Goal: Task Accomplishment & Management: Manage account settings

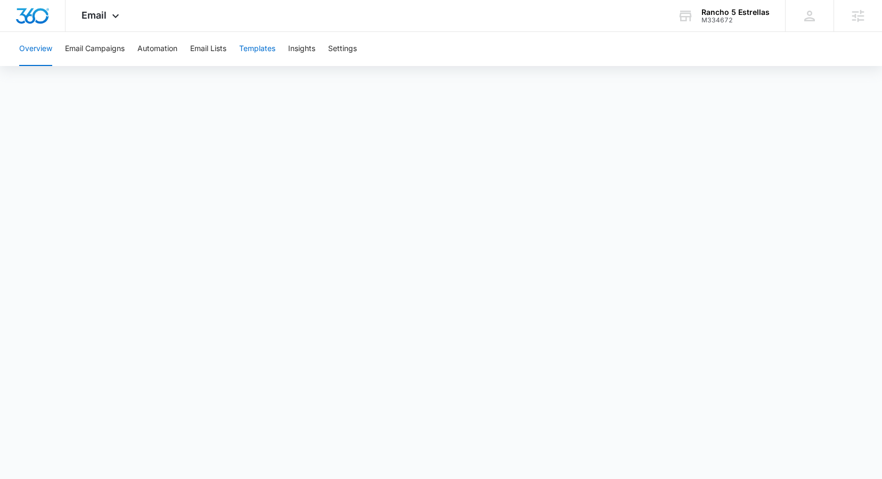
click at [267, 47] on button "Templates" at bounding box center [257, 49] width 36 height 34
click at [93, 54] on button "Email Campaigns" at bounding box center [95, 49] width 60 height 34
click at [109, 22] on icon at bounding box center [115, 18] width 13 height 13
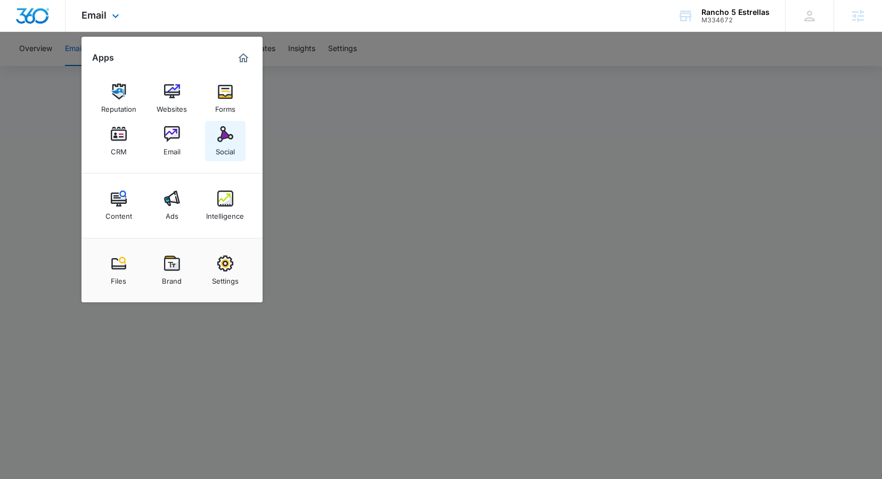
click at [220, 146] on div "Social" at bounding box center [225, 149] width 19 height 14
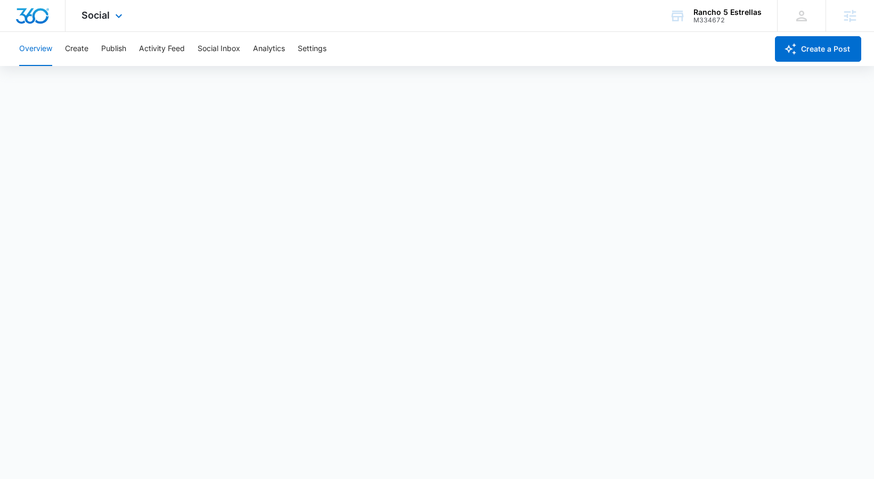
click at [107, 9] on div "Social Apps Reputation Websites Forms CRM Email Social Content Ads Intelligence…" at bounding box center [104, 15] width 76 height 31
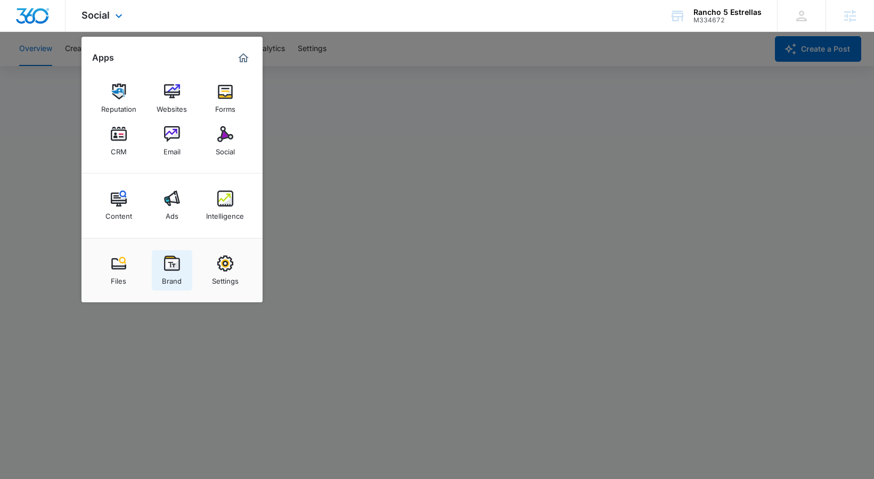
click at [179, 257] on link "Brand" at bounding box center [172, 270] width 40 height 40
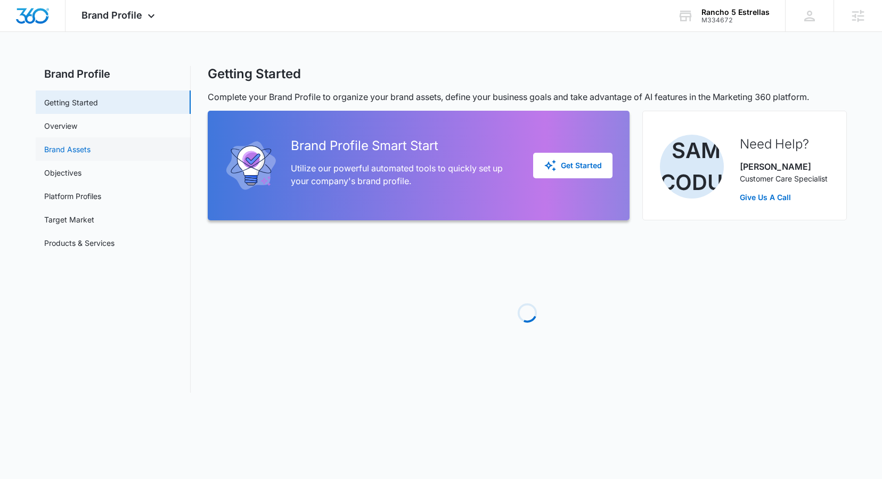
click at [88, 152] on link "Brand Assets" at bounding box center [67, 149] width 46 height 11
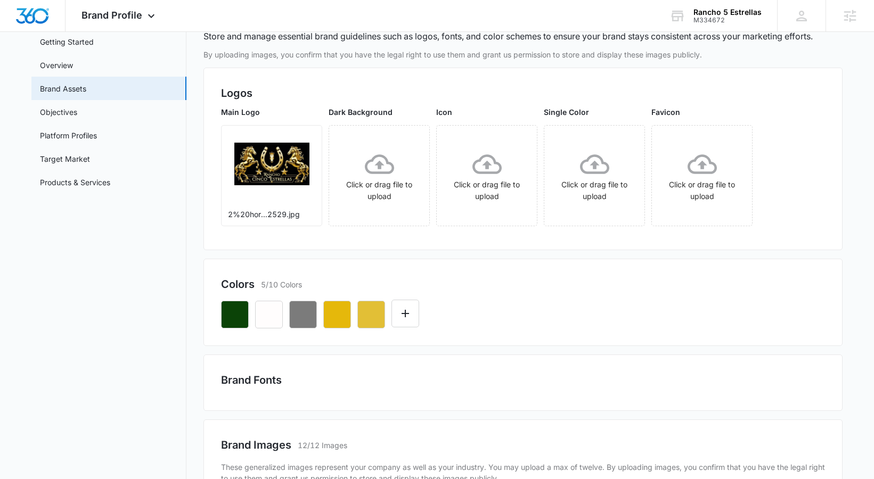
scroll to position [95, 0]
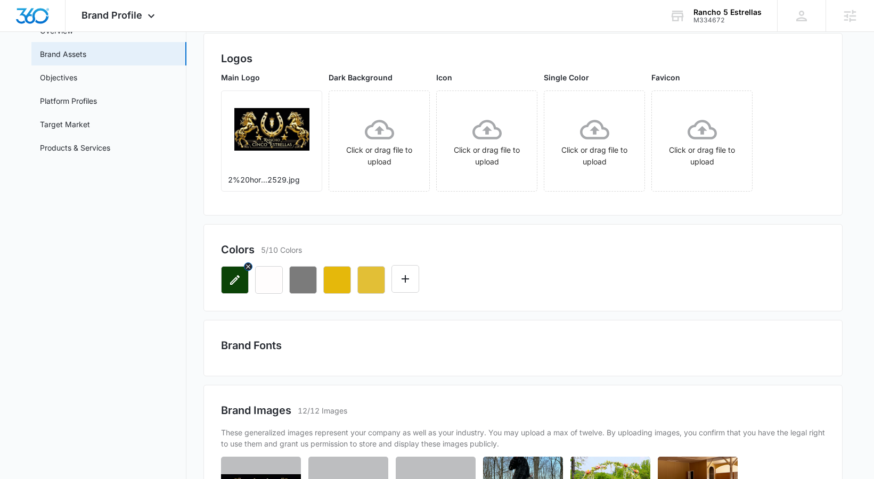
click at [238, 282] on icon "button" at bounding box center [234, 280] width 13 height 13
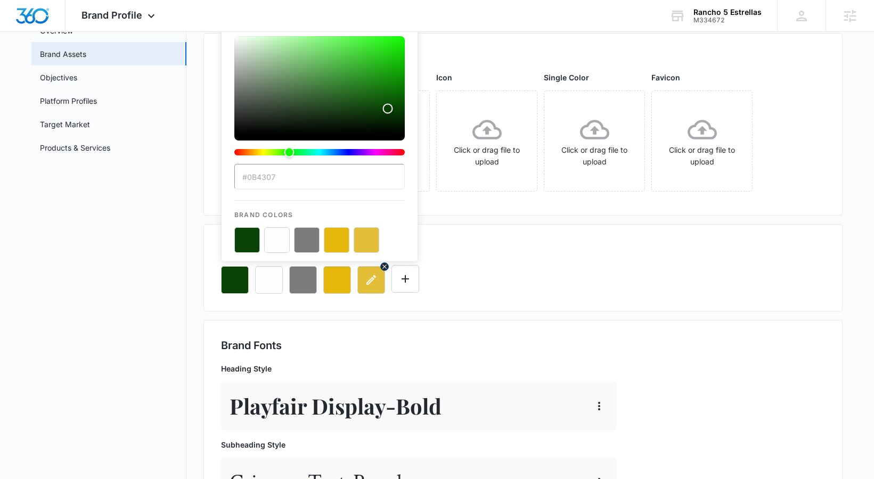
click at [367, 280] on icon "button" at bounding box center [371, 280] width 13 height 13
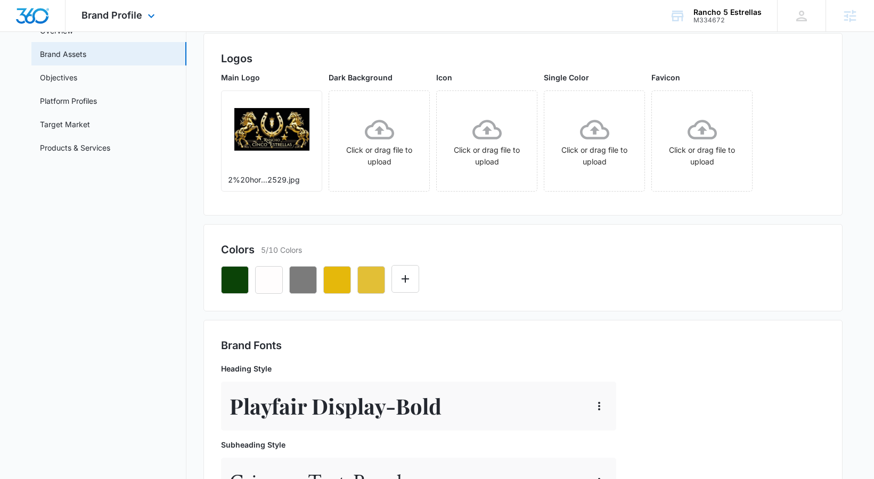
click at [150, 23] on div "Brand Profile Apps Reputation Websites Forms CRM Email Social Content Ads Intel…" at bounding box center [120, 15] width 108 height 31
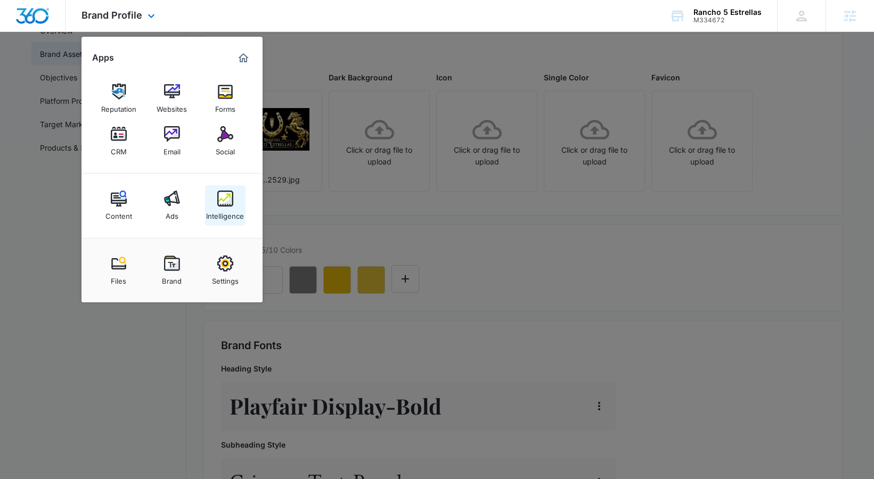
click at [234, 187] on link "Intelligence" at bounding box center [225, 205] width 40 height 40
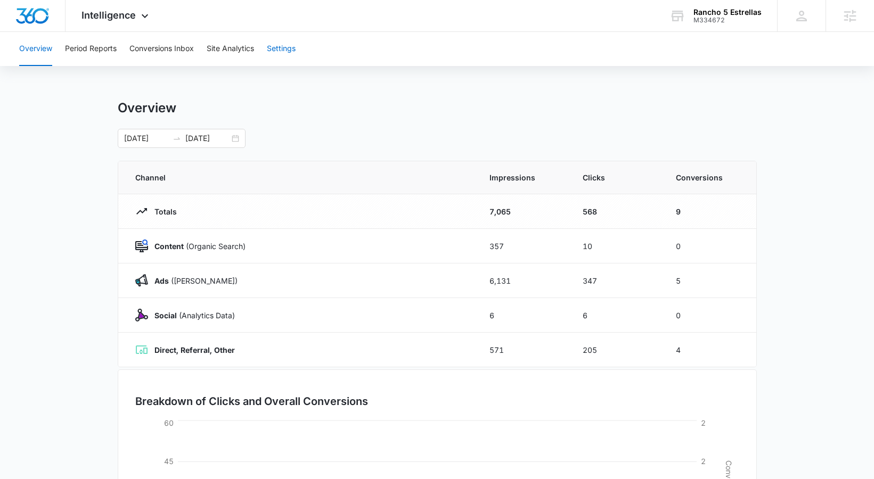
click at [288, 47] on button "Settings" at bounding box center [281, 49] width 29 height 34
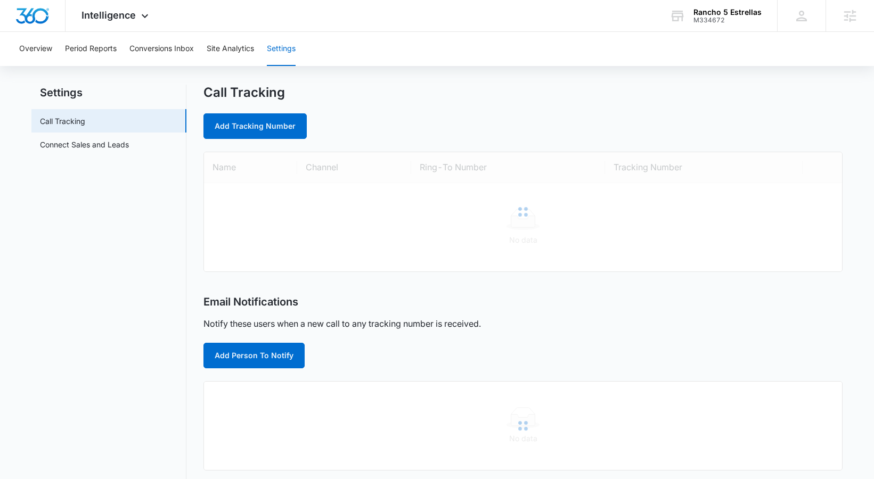
scroll to position [18, 0]
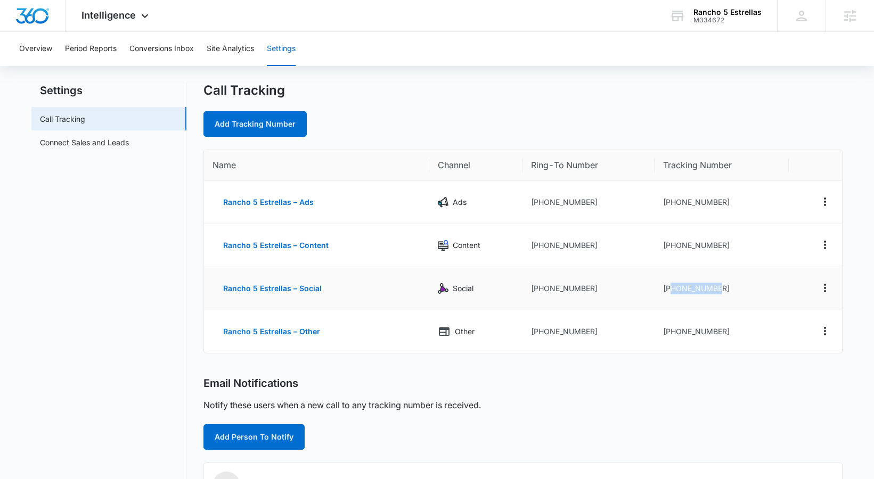
drag, startPoint x: 671, startPoint y: 288, endPoint x: 738, endPoint y: 290, distance: 67.7
click at [738, 290] on td "[PHONE_NUMBER]" at bounding box center [722, 288] width 134 height 43
copy td "7432052883"
click at [158, 19] on div "Intelligence Apps Reputation Websites Forms CRM Email Social Content Ads Intell…" at bounding box center [117, 15] width 102 height 31
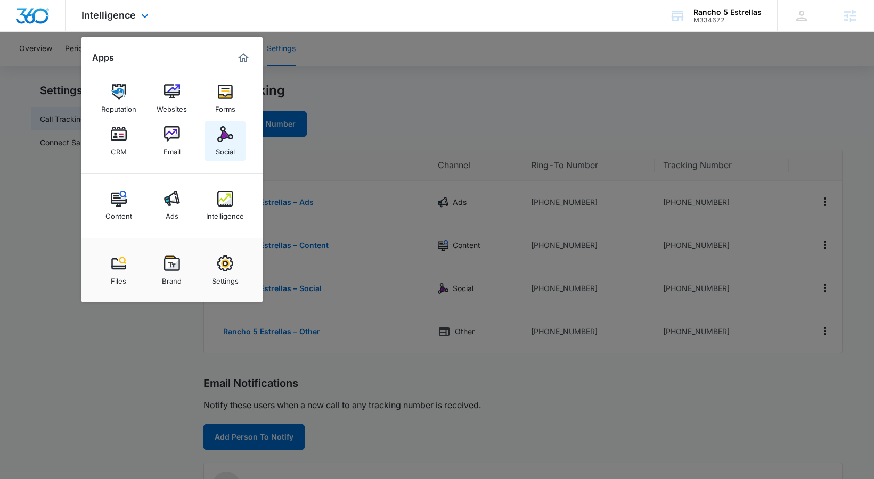
click at [219, 133] on img at bounding box center [225, 134] width 16 height 16
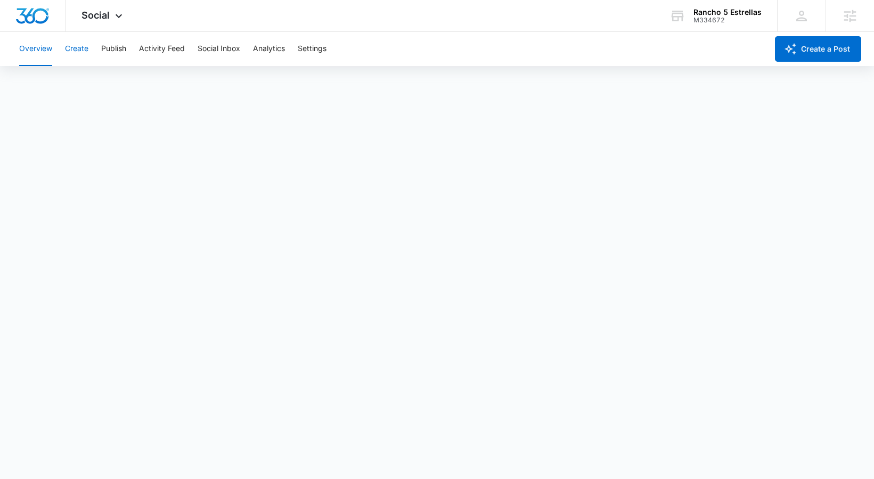
click at [70, 41] on button "Create" at bounding box center [76, 49] width 23 height 34
click at [106, 92] on button "Approvals" at bounding box center [104, 82] width 36 height 30
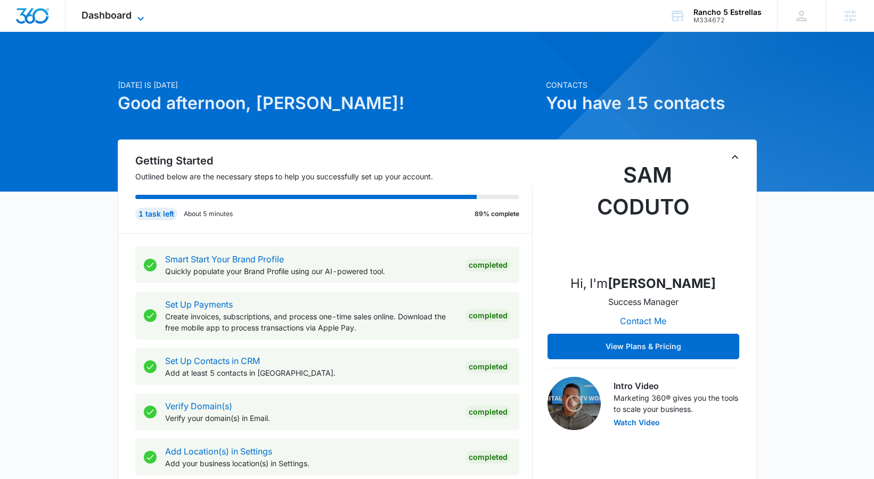
click at [137, 19] on icon at bounding box center [140, 18] width 13 height 13
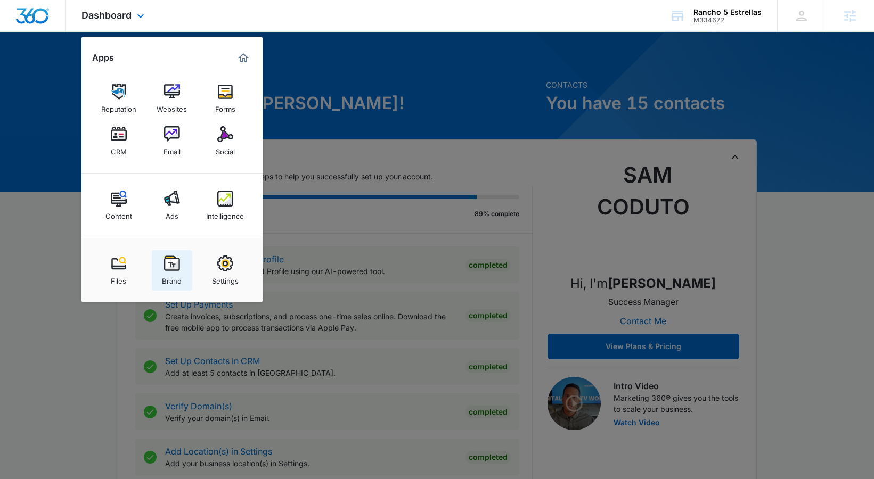
click at [166, 265] on img at bounding box center [172, 264] width 16 height 16
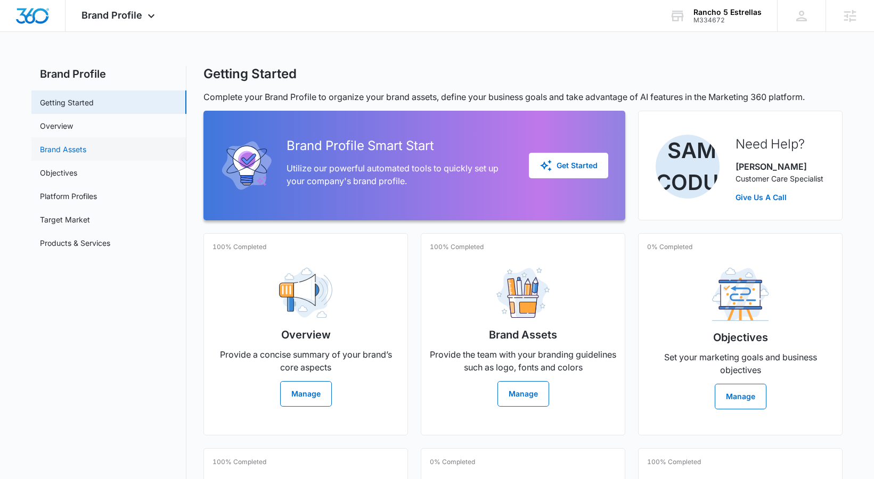
click at [86, 152] on link "Brand Assets" at bounding box center [63, 149] width 46 height 11
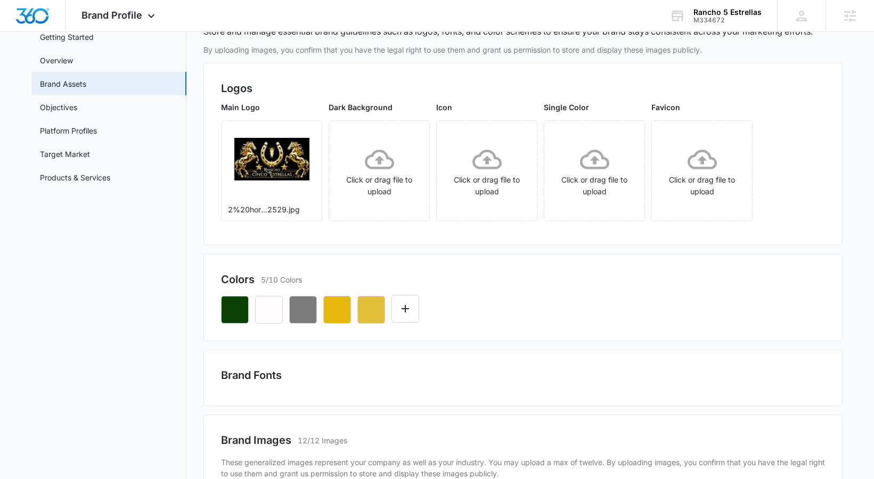
scroll to position [77, 0]
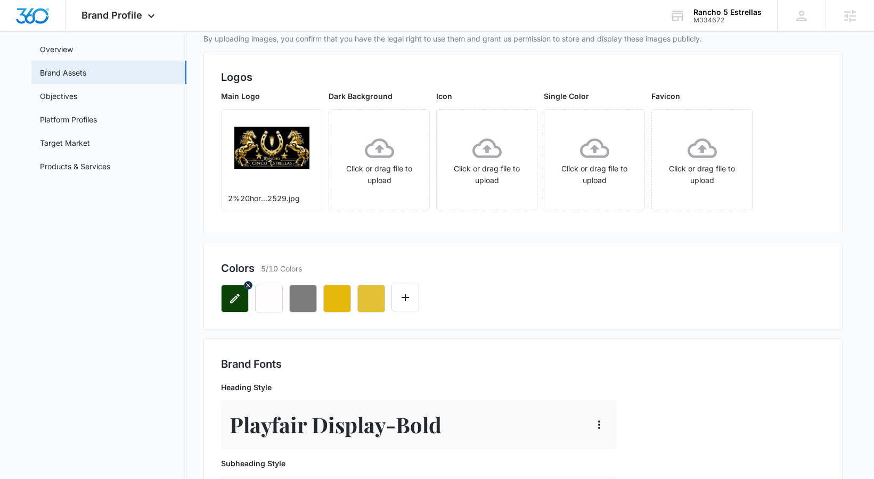
click at [236, 299] on icon "button" at bounding box center [234, 298] width 13 height 13
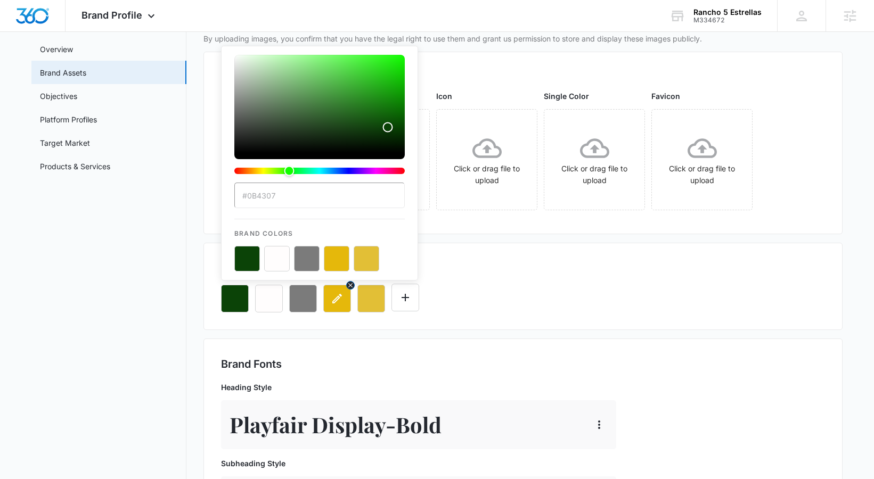
click at [345, 301] on button "button" at bounding box center [337, 299] width 28 height 28
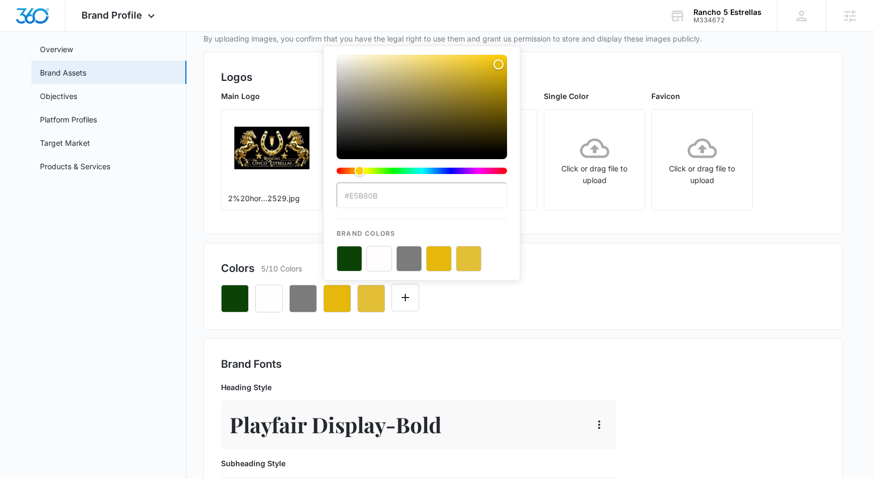
click at [349, 257] on button "color-picker-container" at bounding box center [350, 259] width 26 height 26
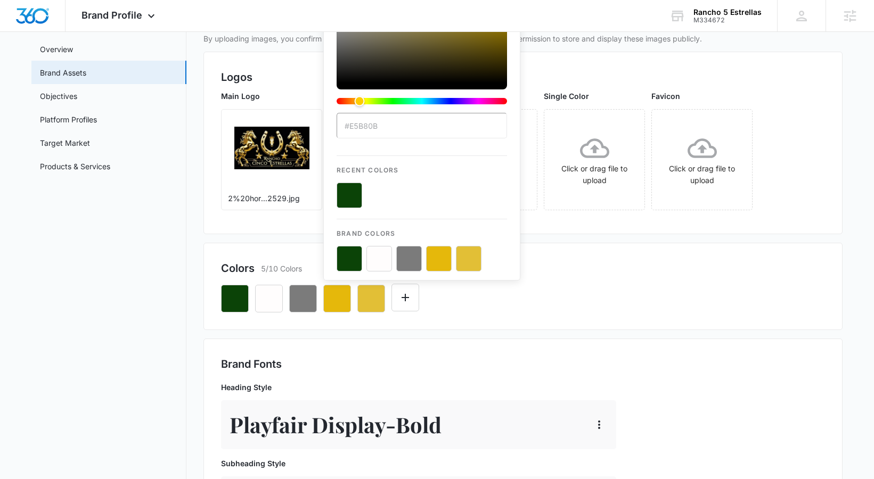
click at [366, 119] on input "#E5B80B" at bounding box center [422, 126] width 170 height 26
click at [353, 187] on button "color-picker-container" at bounding box center [350, 196] width 26 height 26
click at [363, 123] on input "#E5B80B" at bounding box center [422, 126] width 170 height 26
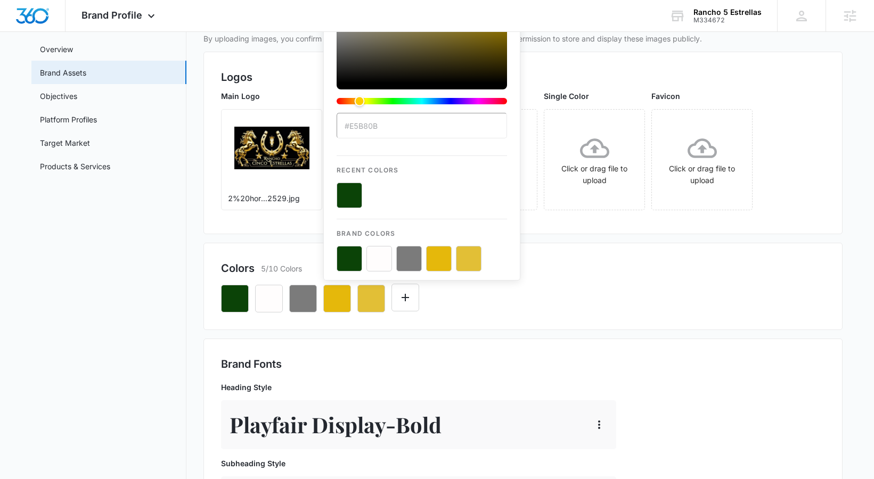
click at [363, 123] on input "#E5B80B" at bounding box center [422, 126] width 170 height 26
click at [347, 190] on button "color-picker-container" at bounding box center [350, 196] width 26 height 26
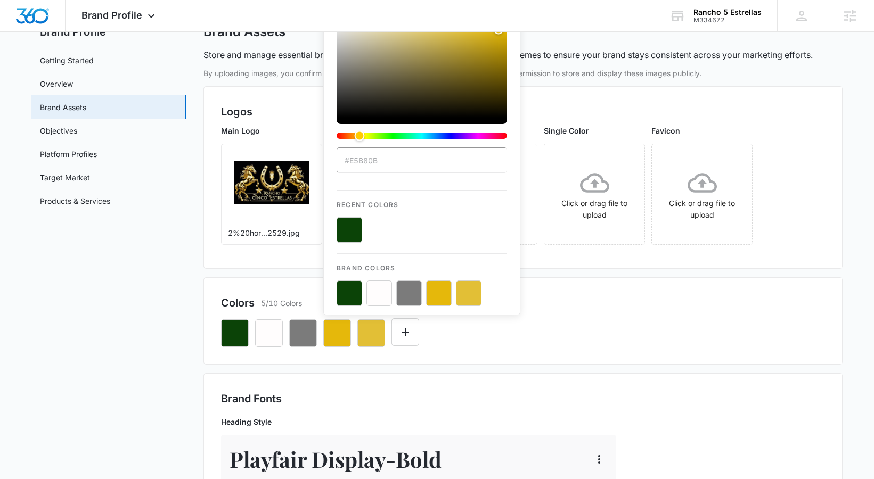
scroll to position [0, 0]
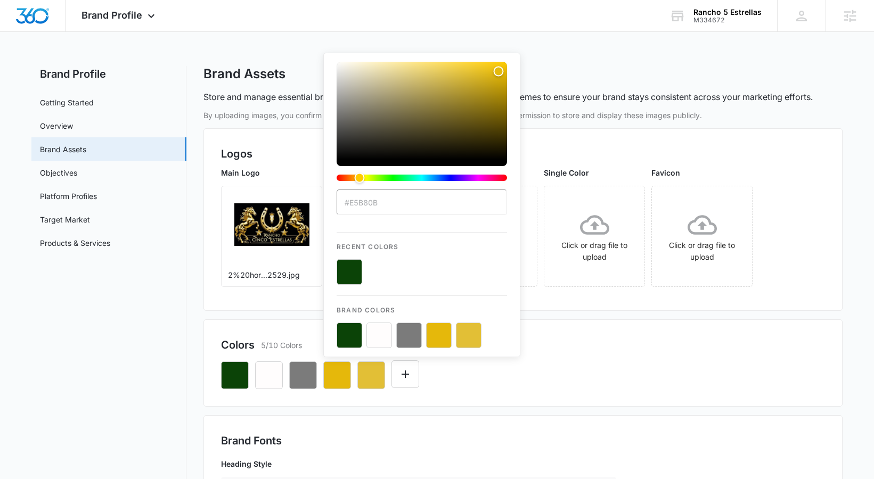
click at [350, 330] on button "color-picker-container" at bounding box center [350, 336] width 26 height 26
click at [350, 262] on button "color-picker-container" at bounding box center [350, 272] width 26 height 26
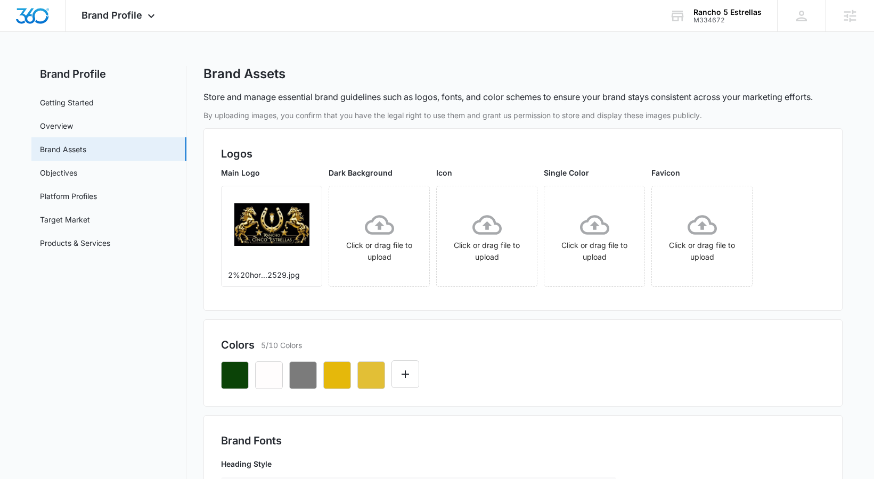
click at [587, 148] on h2 "Logos" at bounding box center [523, 154] width 604 height 16
click at [238, 378] on icon "button" at bounding box center [234, 375] width 13 height 13
click at [521, 386] on div at bounding box center [523, 371] width 604 height 36
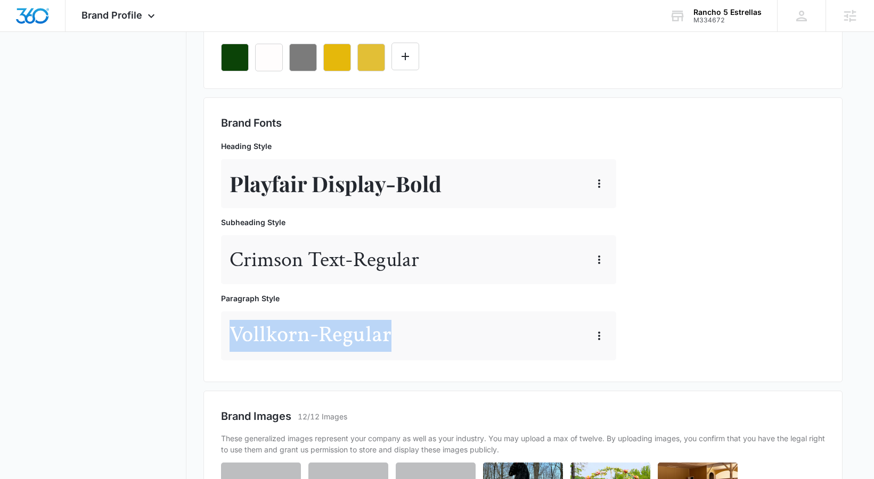
drag, startPoint x: 226, startPoint y: 333, endPoint x: 614, endPoint y: 293, distance: 390.3
click at [421, 335] on div "Vollkorn - Regular" at bounding box center [418, 336] width 395 height 49
copy p "Vollkorn - Regular"
click at [235, 63] on icon "button" at bounding box center [234, 57] width 13 height 13
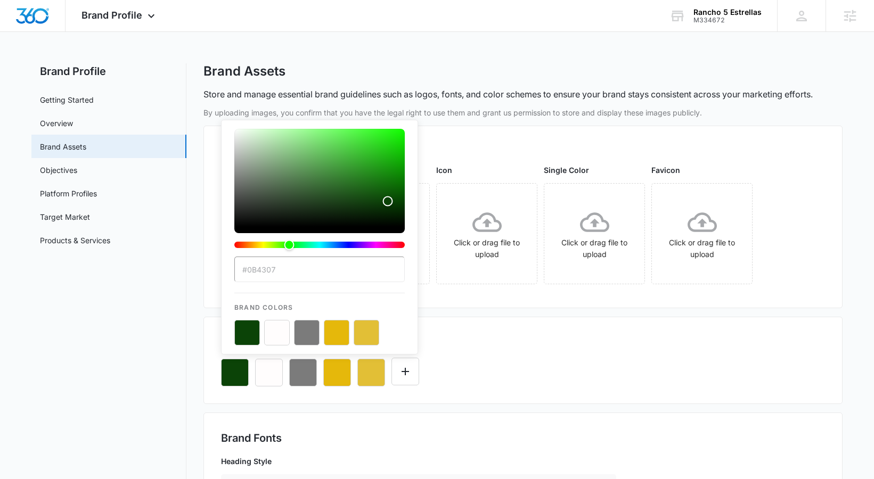
click at [338, 340] on button "color-picker-container" at bounding box center [337, 333] width 26 height 26
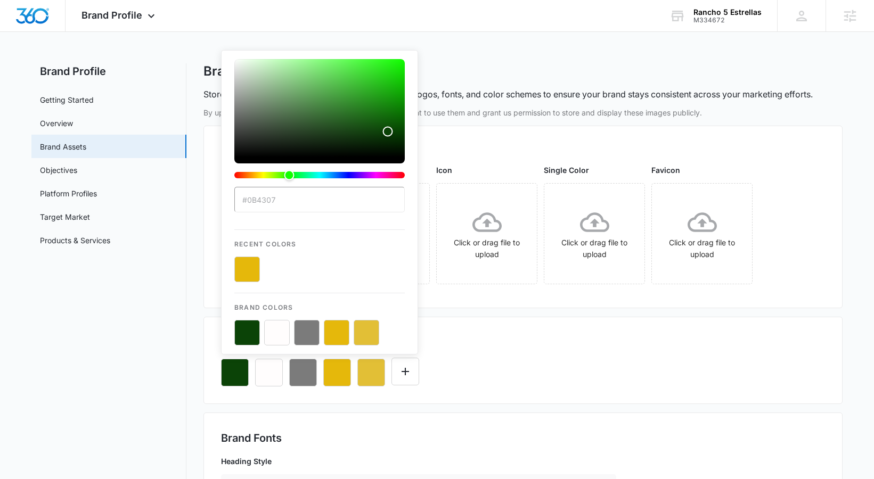
click at [365, 333] on button "color-picker-container" at bounding box center [367, 333] width 26 height 26
click at [288, 202] on input "#0B4307" at bounding box center [319, 200] width 170 height 26
click at [462, 345] on div "Colors 5/10 Colors" at bounding box center [523, 342] width 604 height 16
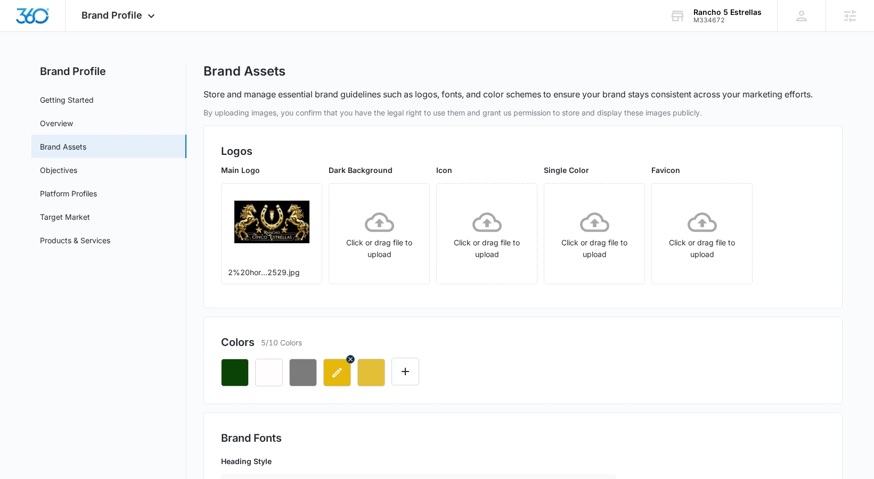
click at [342, 364] on button "button" at bounding box center [337, 373] width 28 height 28
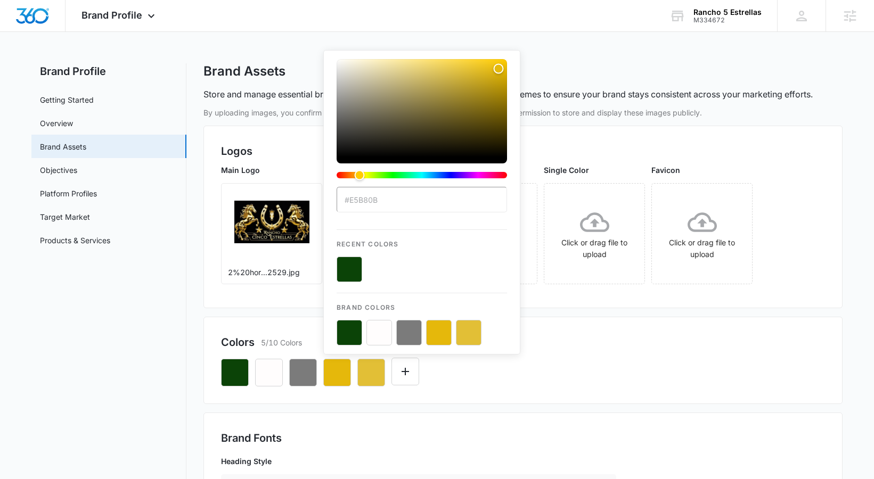
click at [613, 396] on div "Colors 5/10 Colors #E5B80B Recent Colors Brand Colors" at bounding box center [522, 360] width 639 height 87
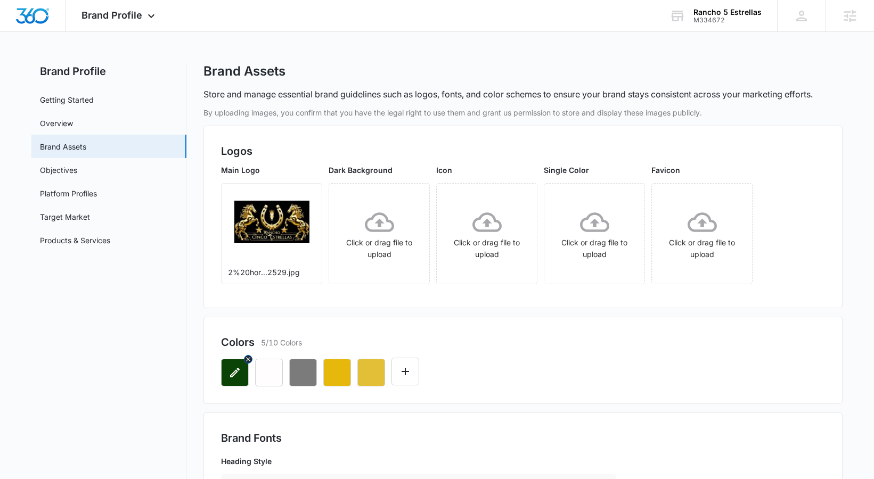
click at [241, 369] on button "button" at bounding box center [235, 373] width 28 height 28
